Goal: Download file/media

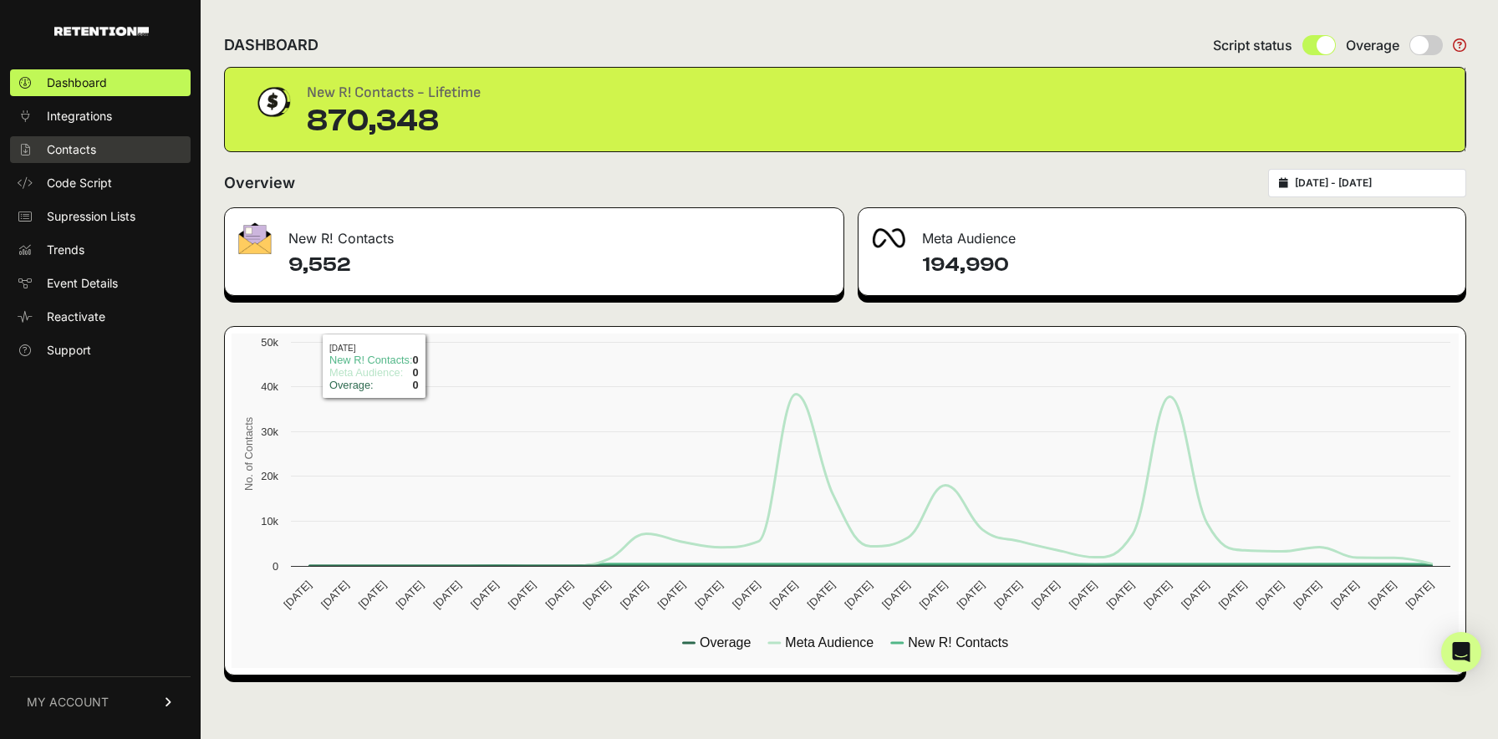
click at [84, 159] on link "Contacts" at bounding box center [100, 149] width 181 height 27
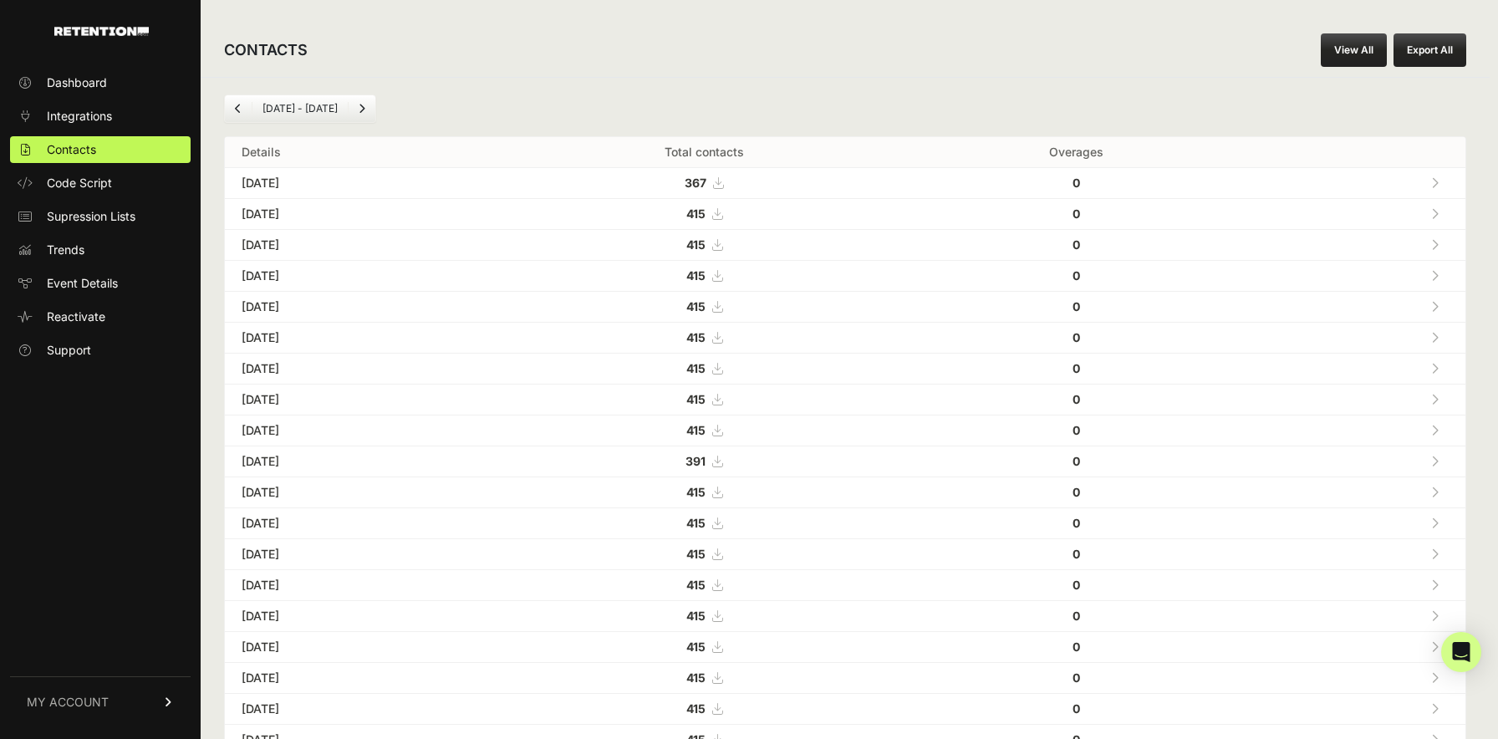
click at [722, 217] on icon at bounding box center [717, 214] width 10 height 12
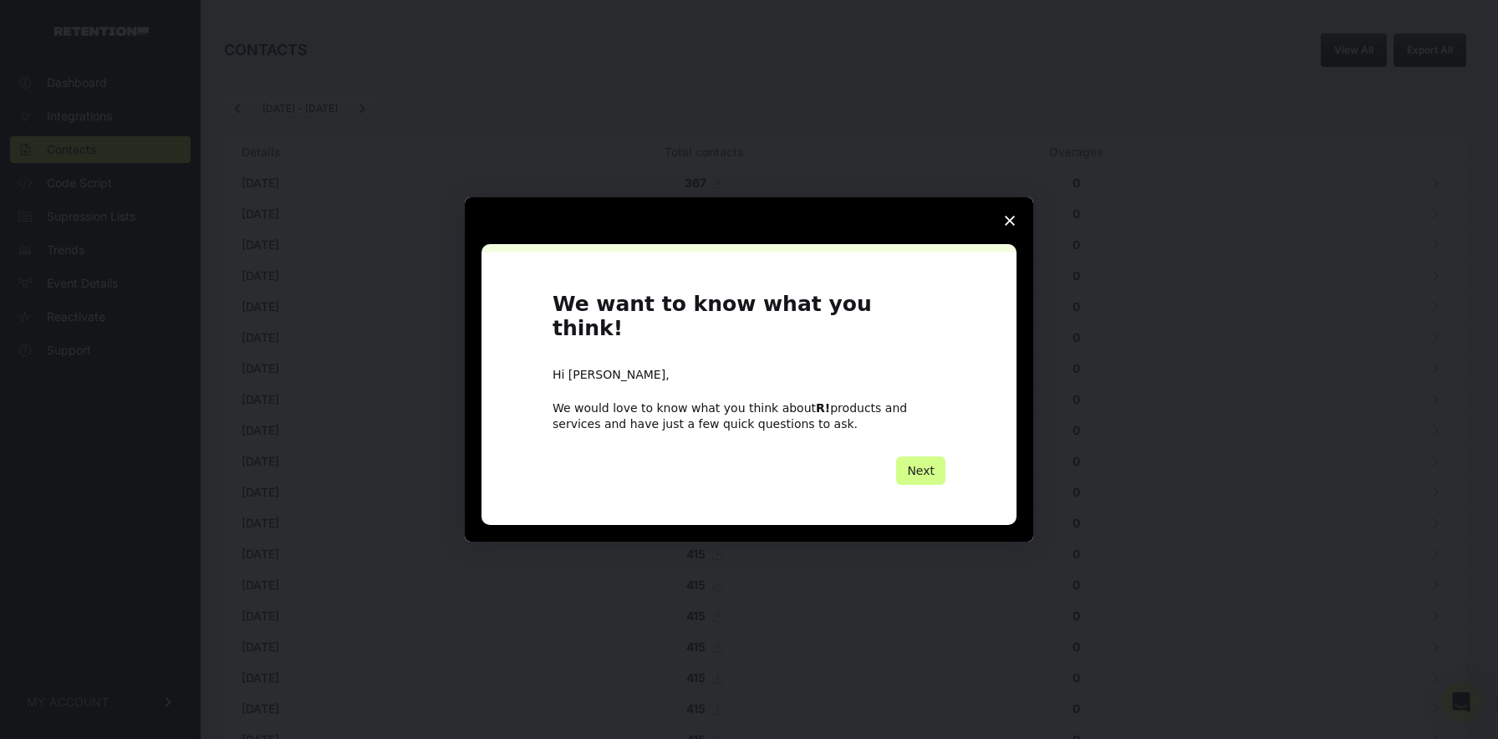
click at [1006, 226] on polygon "Close survey" at bounding box center [1010, 221] width 10 height 10
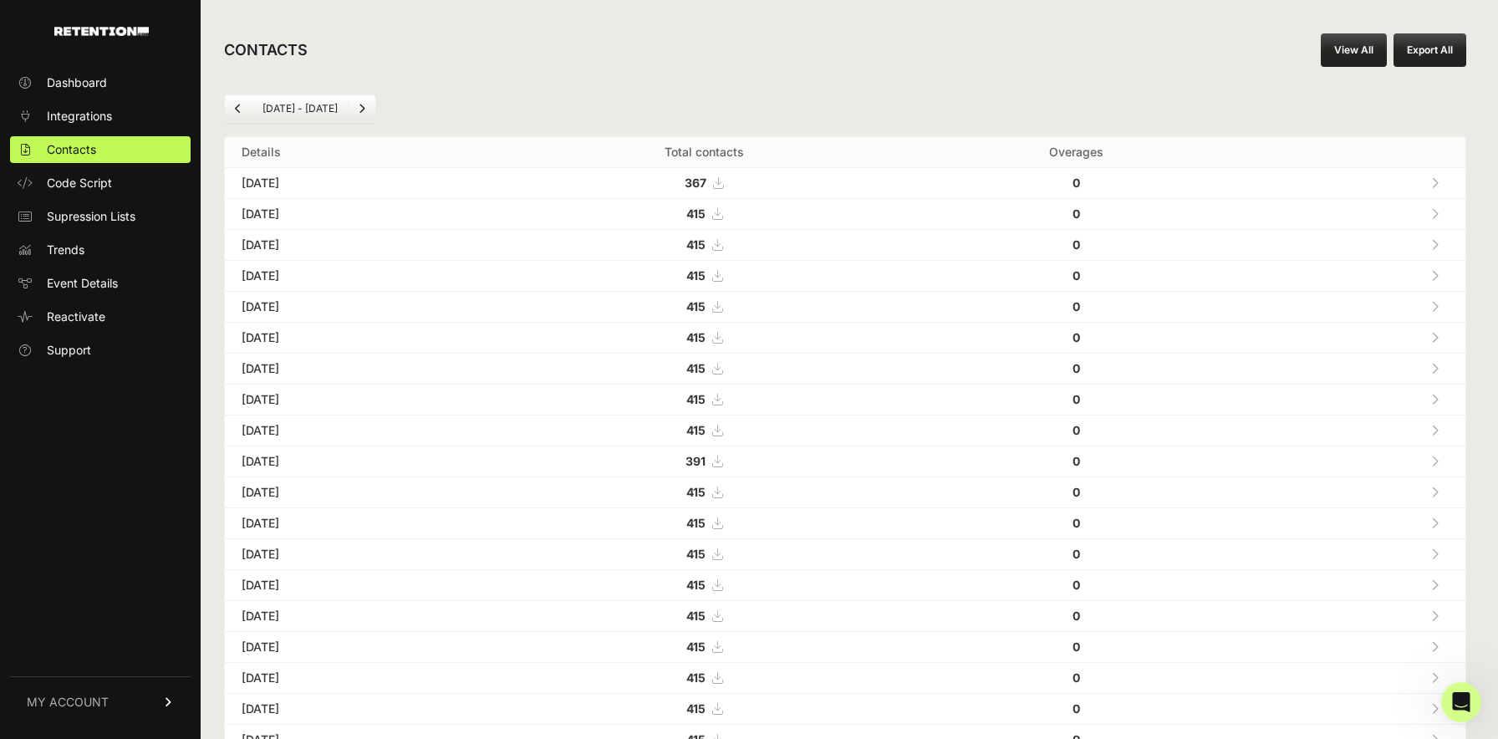
click at [722, 242] on icon at bounding box center [717, 245] width 10 height 12
click at [722, 276] on icon at bounding box center [717, 276] width 10 height 12
click at [722, 307] on icon at bounding box center [717, 307] width 10 height 12
click at [722, 338] on icon at bounding box center [717, 338] width 10 height 12
click at [722, 369] on icon at bounding box center [717, 369] width 10 height 12
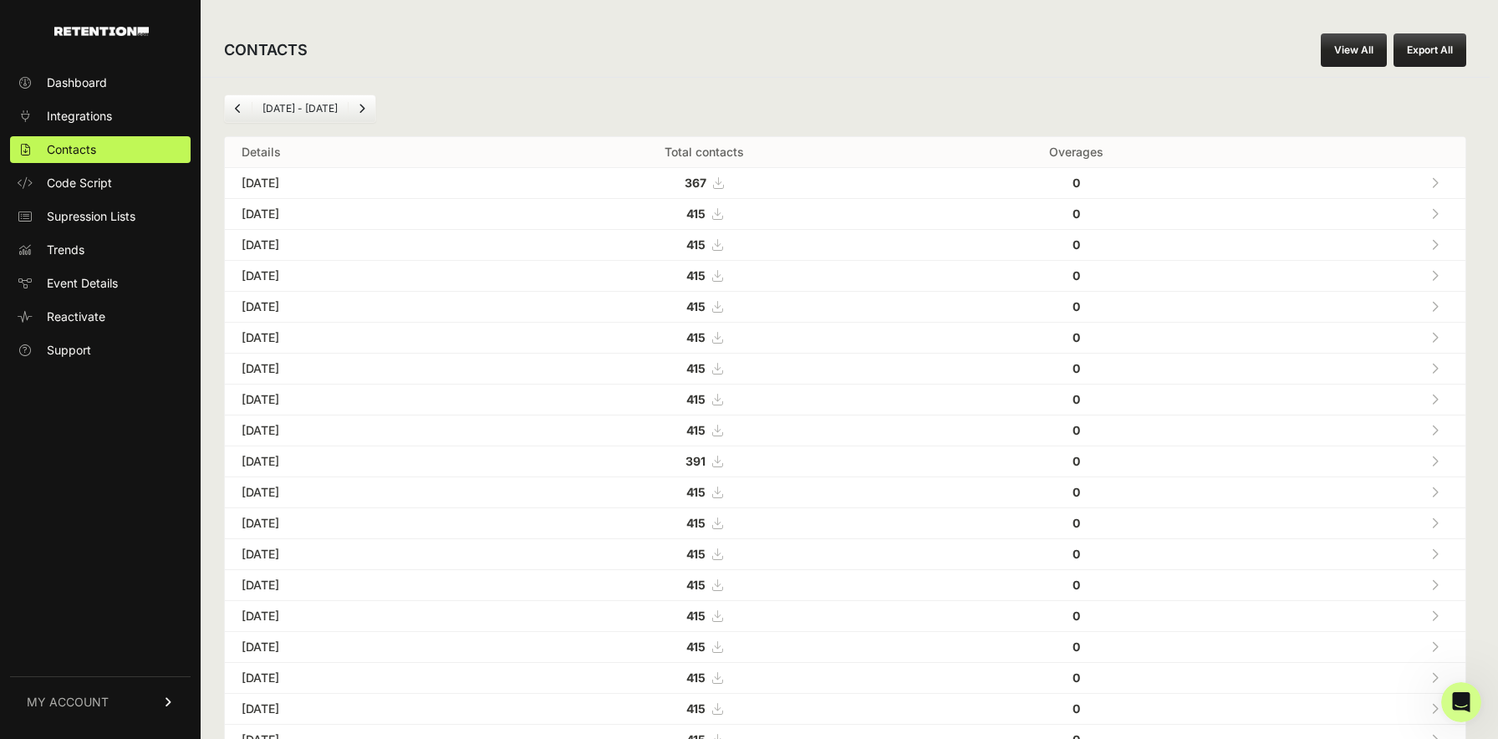
scroll to position [38, 0]
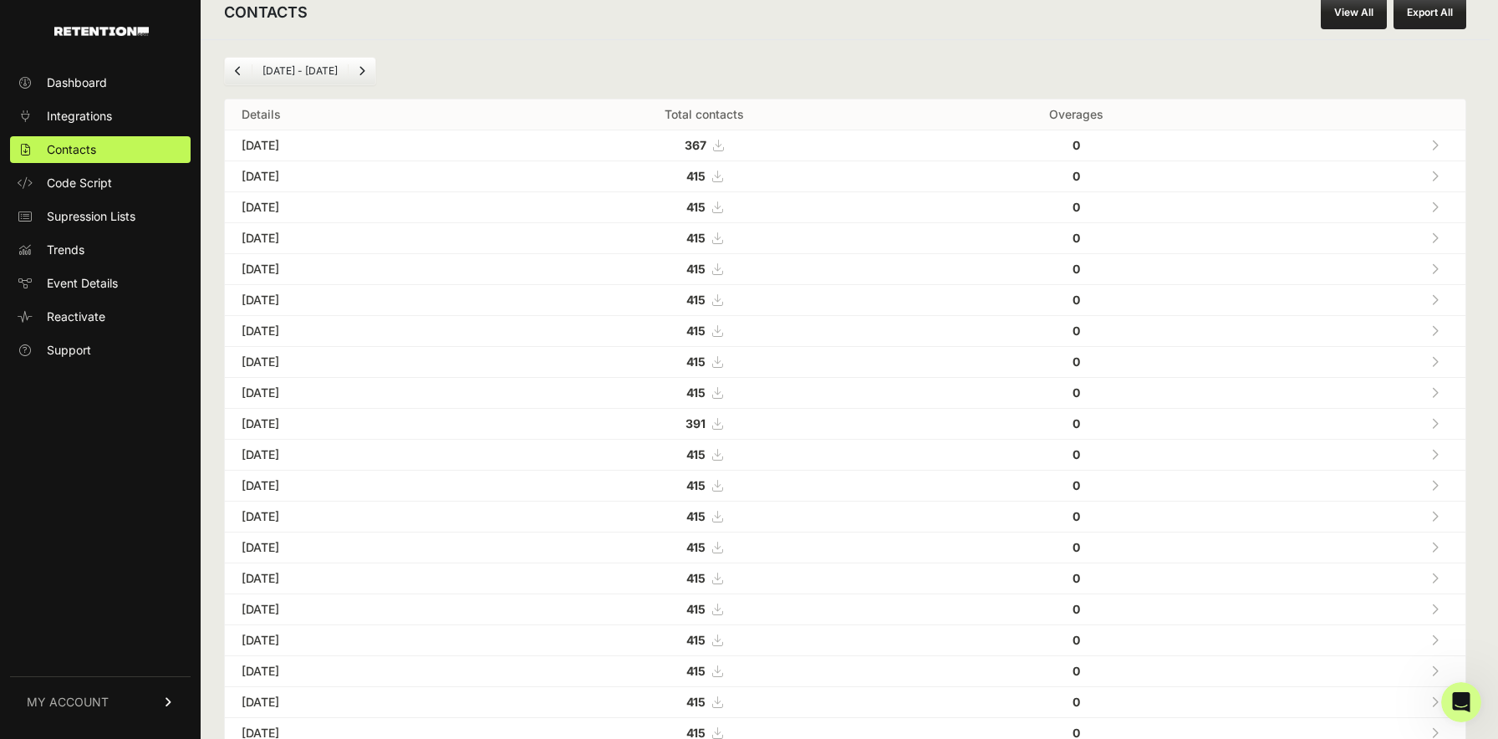
click at [722, 517] on icon at bounding box center [717, 517] width 10 height 12
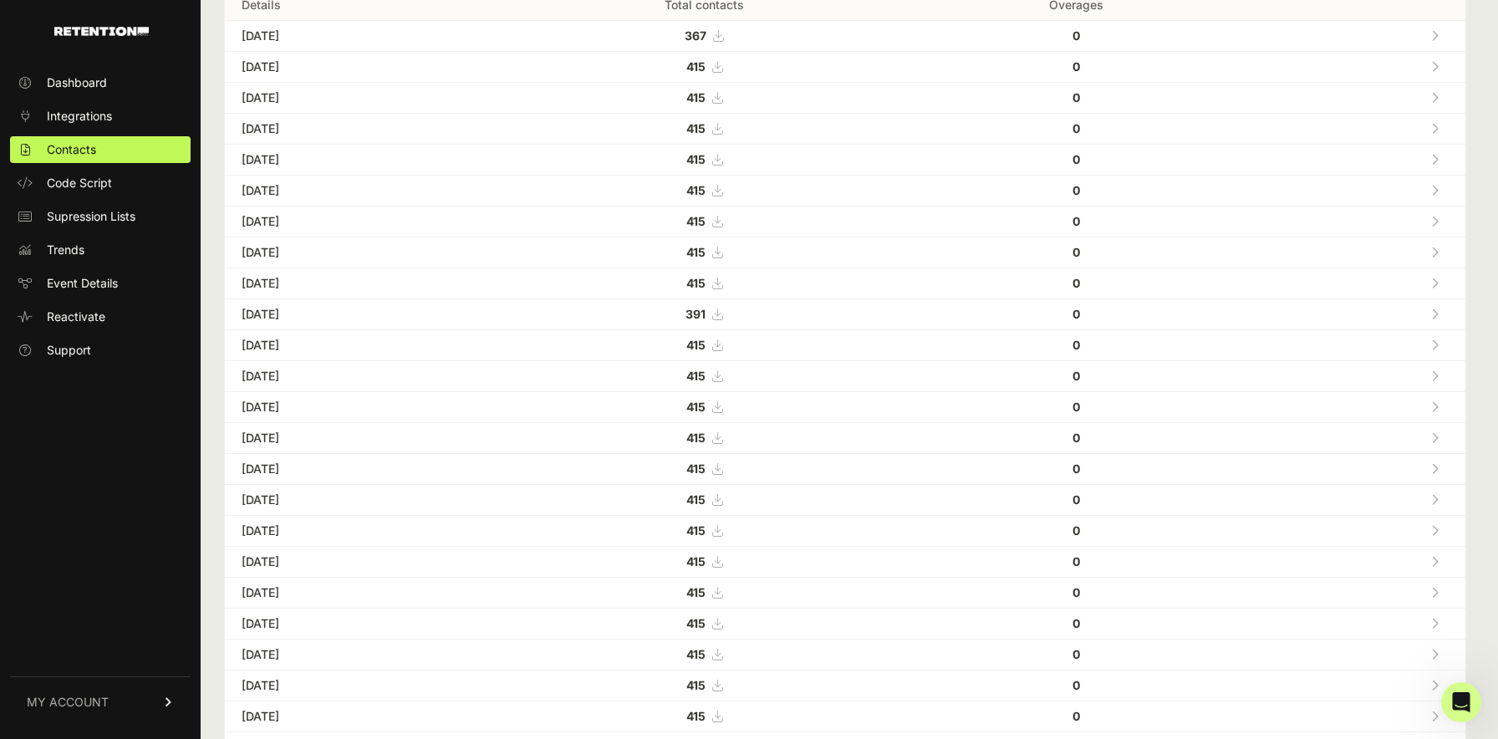
scroll to position [176, 0]
click at [722, 593] on icon at bounding box center [717, 595] width 10 height 12
click at [722, 626] on icon at bounding box center [717, 626] width 10 height 12
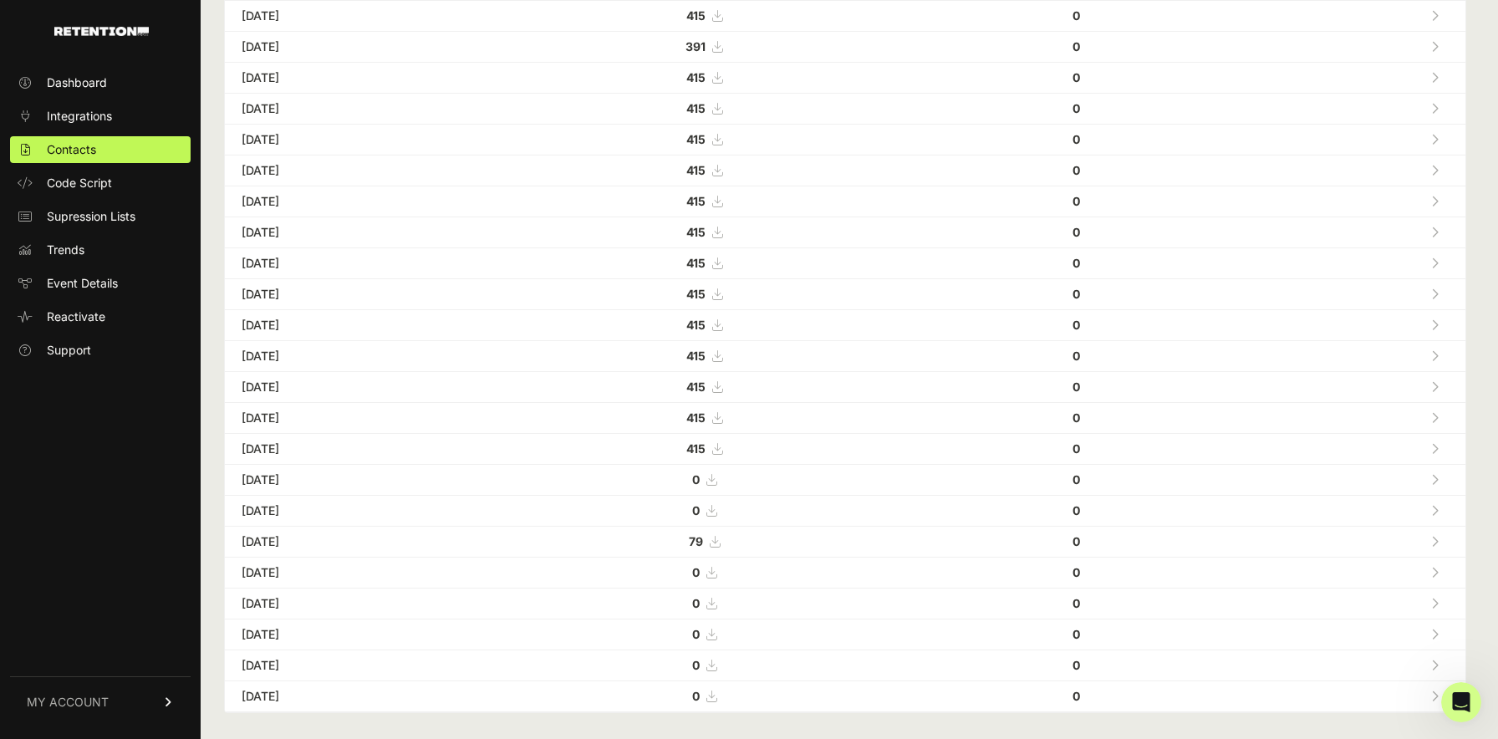
click at [720, 543] on icon at bounding box center [715, 542] width 10 height 12
